Goal: Information Seeking & Learning: Find specific fact

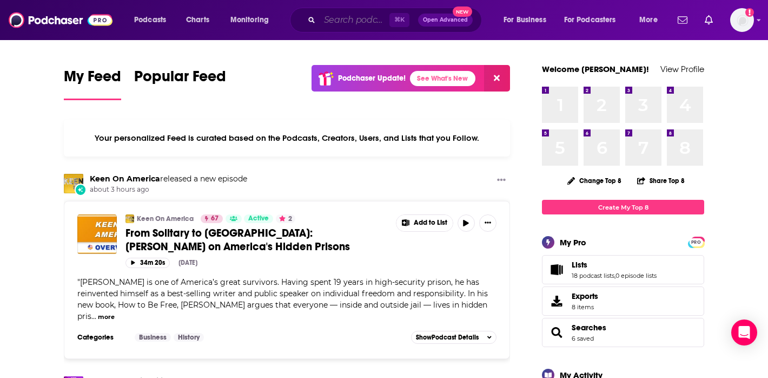
click at [335, 19] on input "Search podcasts, credits, & more..." at bounding box center [355, 19] width 70 height 17
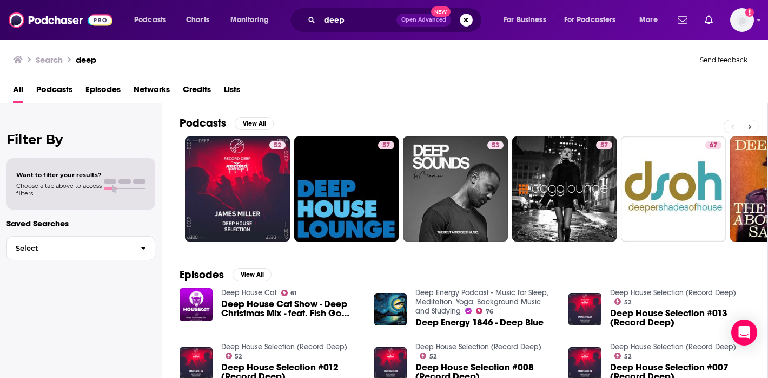
click at [749, 129] on icon at bounding box center [750, 127] width 4 height 8
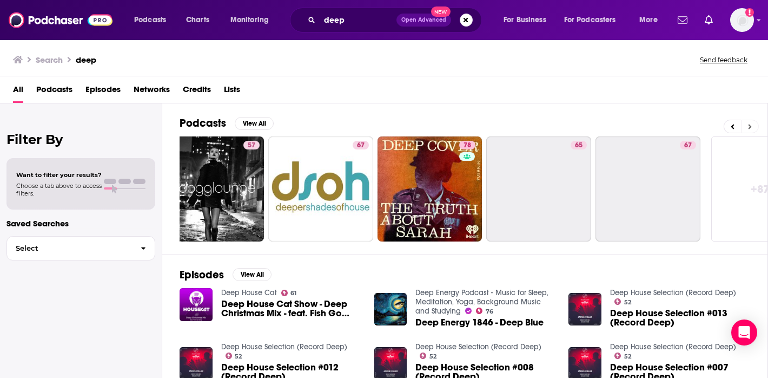
scroll to position [0, 405]
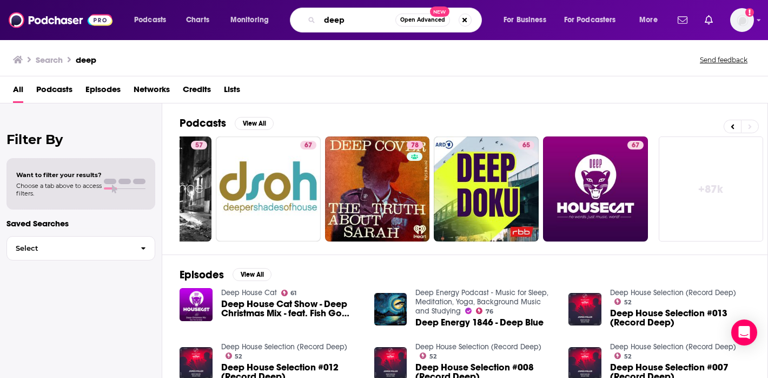
click at [364, 17] on input "deep" at bounding box center [358, 19] width 76 height 17
type input "deep venture partners"
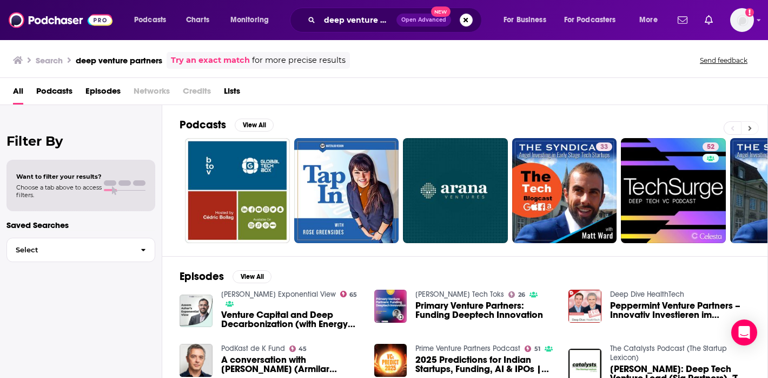
click at [751, 124] on icon at bounding box center [750, 128] width 4 height 8
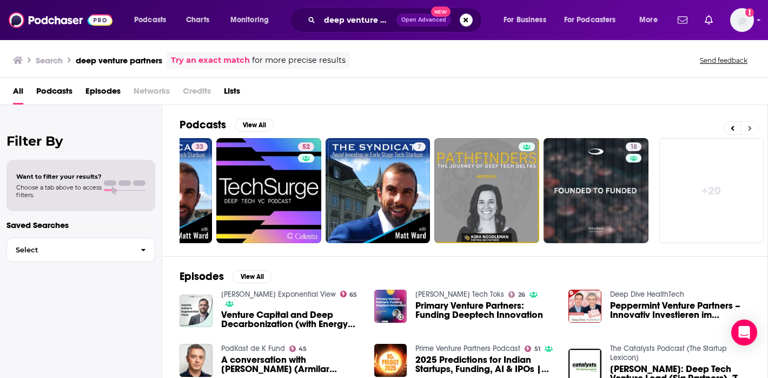
scroll to position [0, 405]
